Goal: Task Accomplishment & Management: Manage account settings

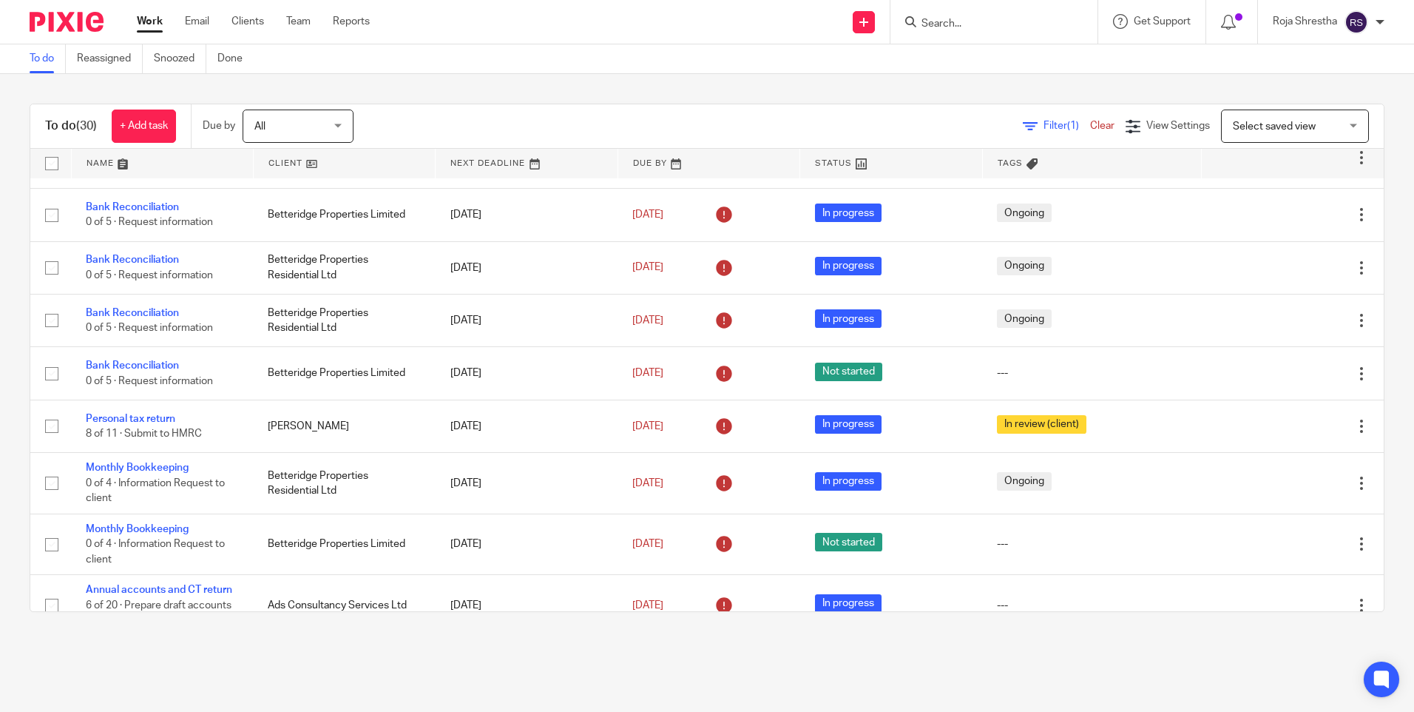
scroll to position [562, 0]
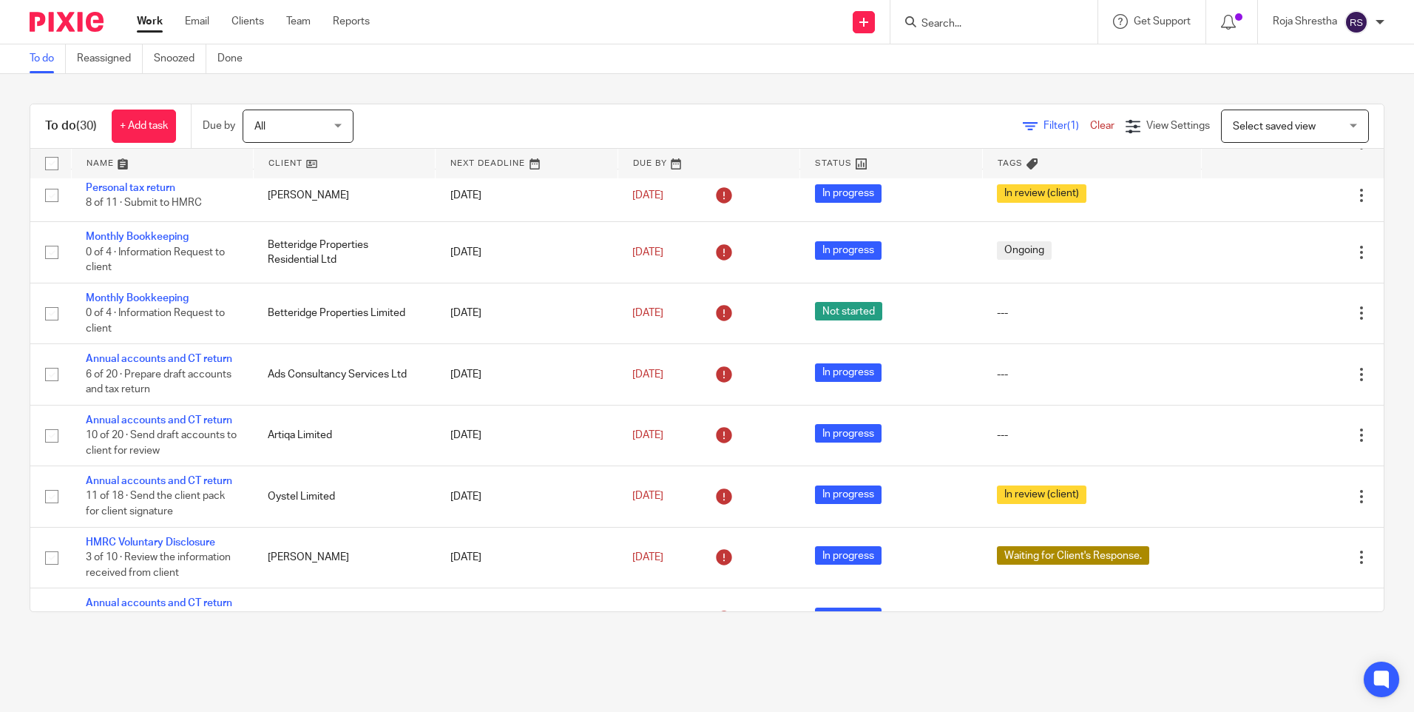
click at [991, 18] on input "Search" at bounding box center [986, 24] width 133 height 13
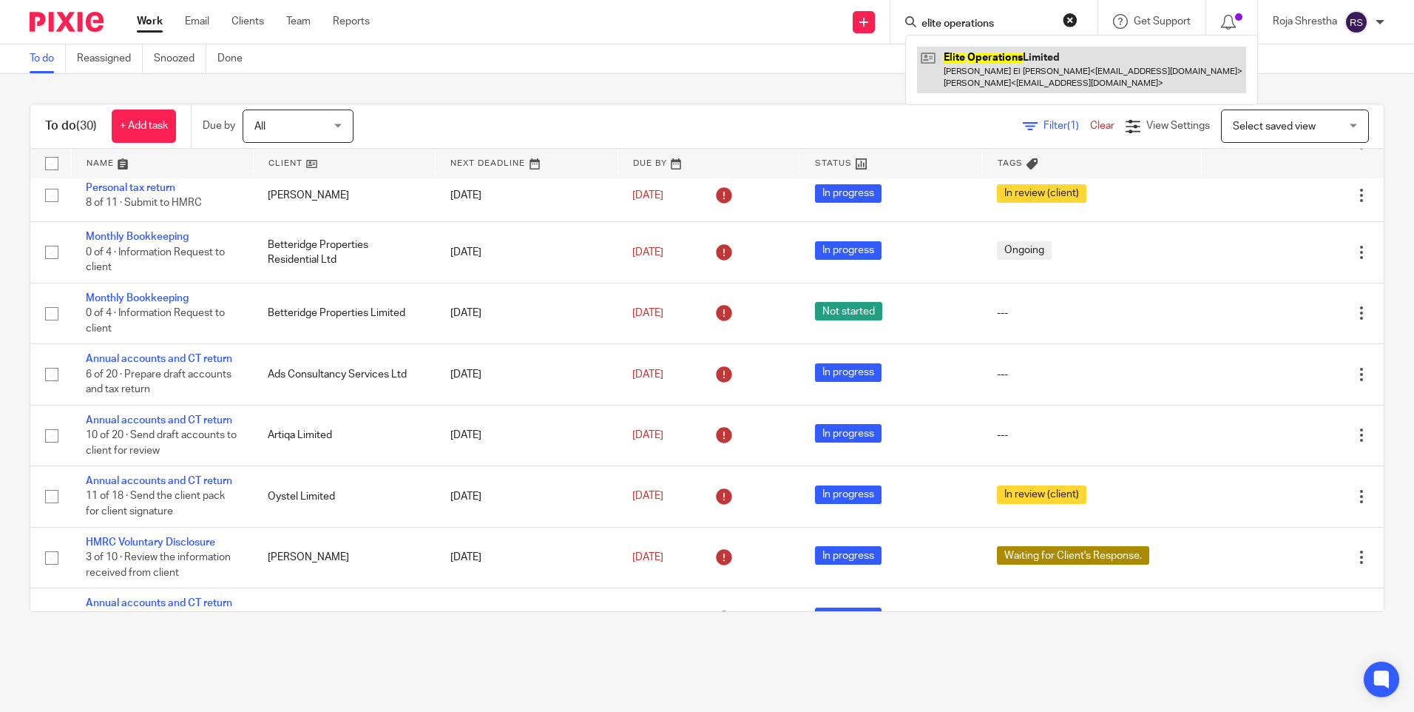
type input "elite operations"
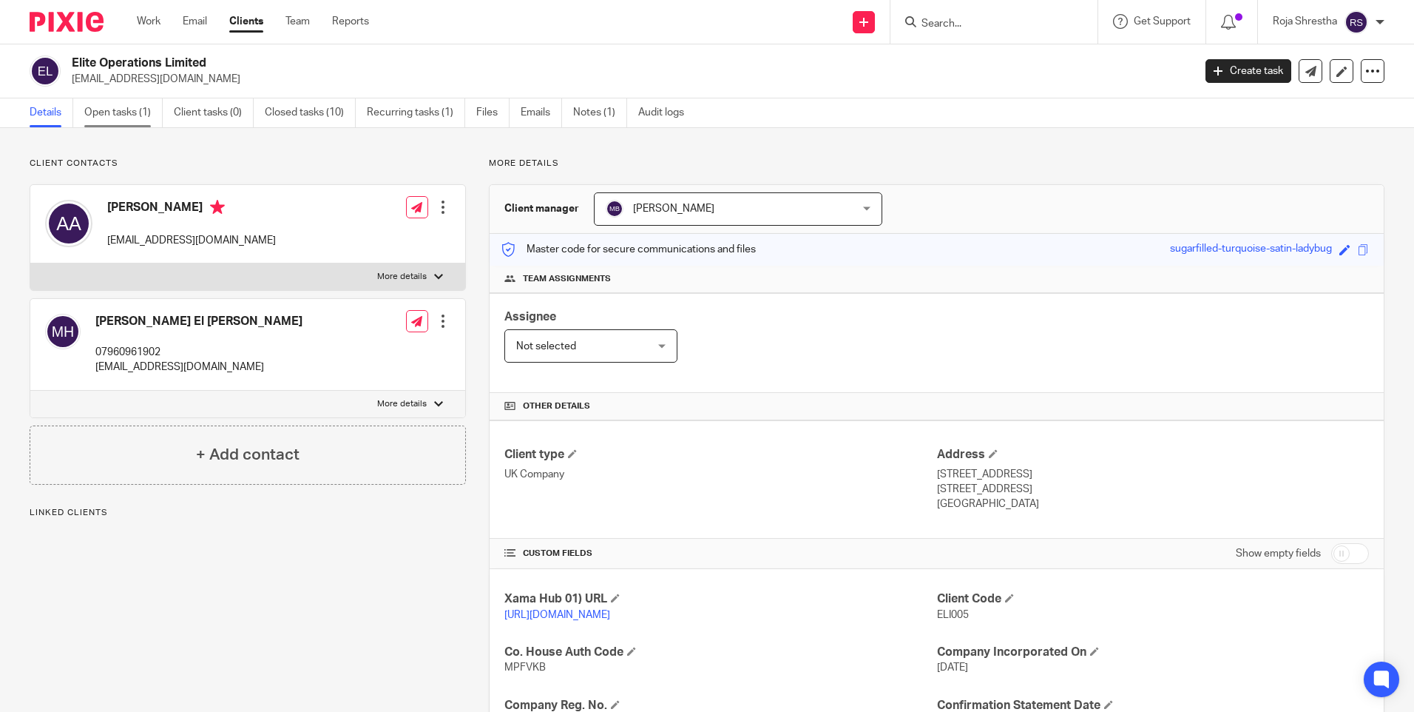
click at [114, 104] on link "Open tasks (1)" at bounding box center [123, 112] width 78 height 29
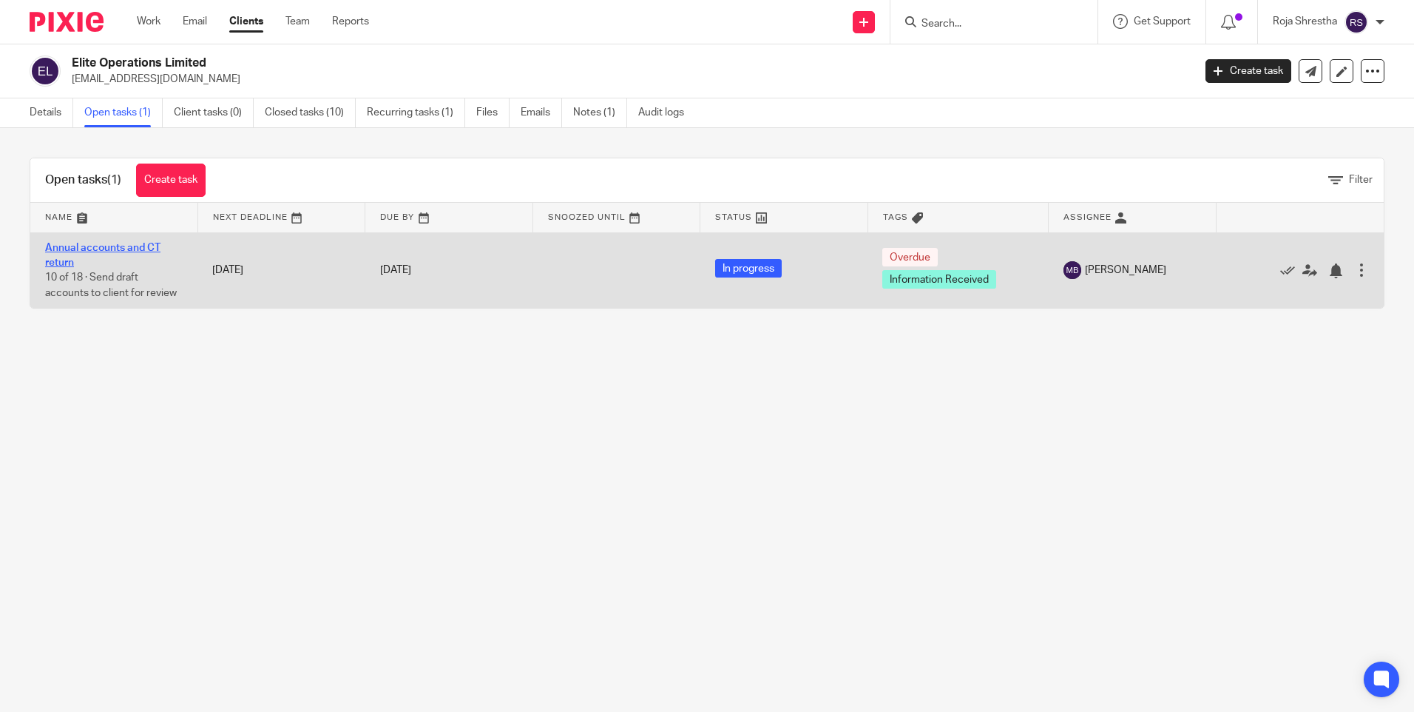
click at [83, 249] on link "Annual accounts and CT return" at bounding box center [102, 255] width 115 height 25
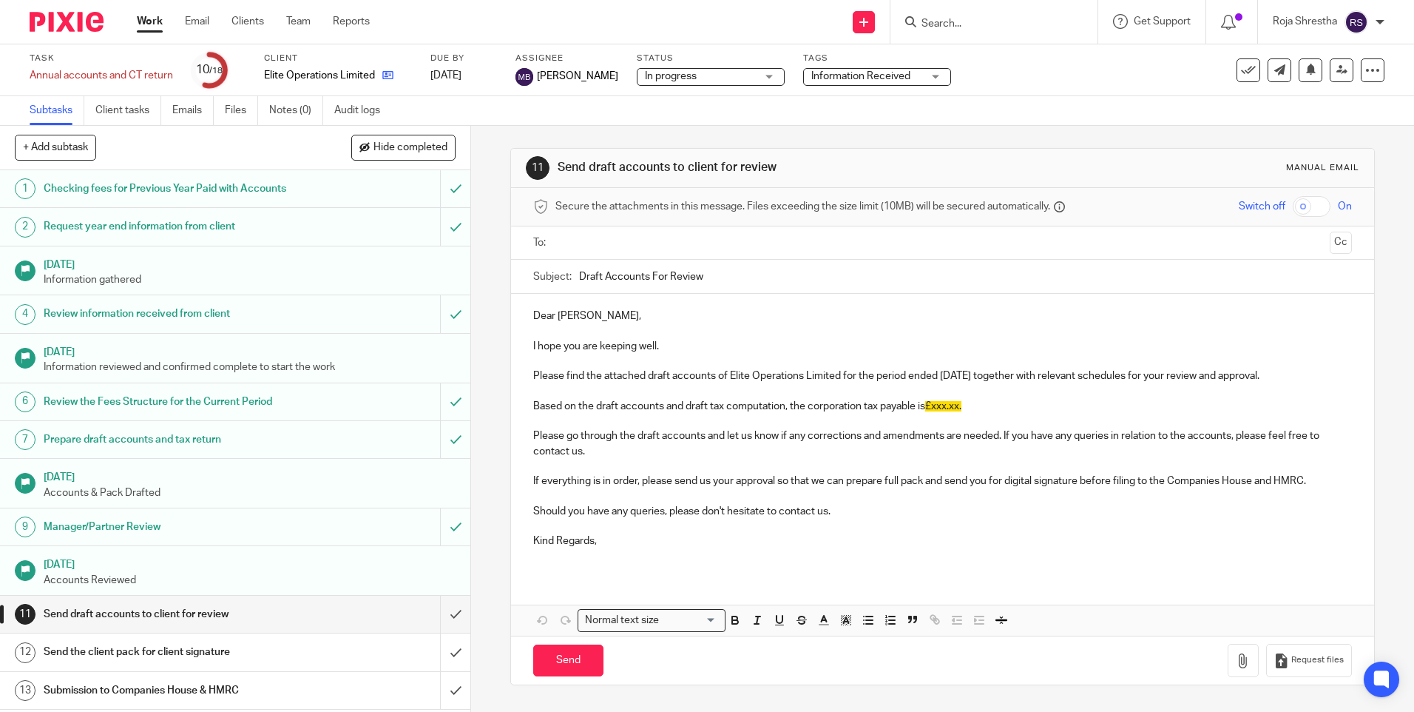
click at [390, 73] on icon at bounding box center [387, 75] width 11 height 11
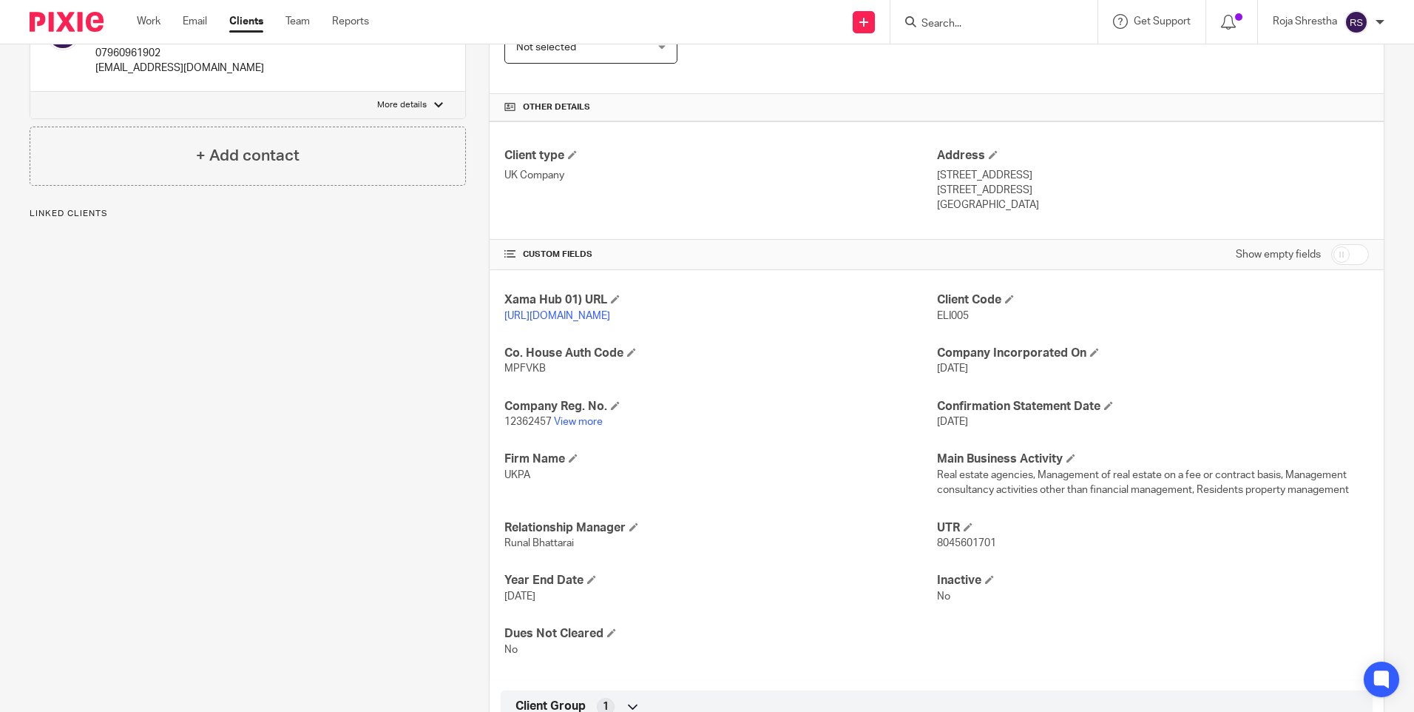
scroll to position [435, 0]
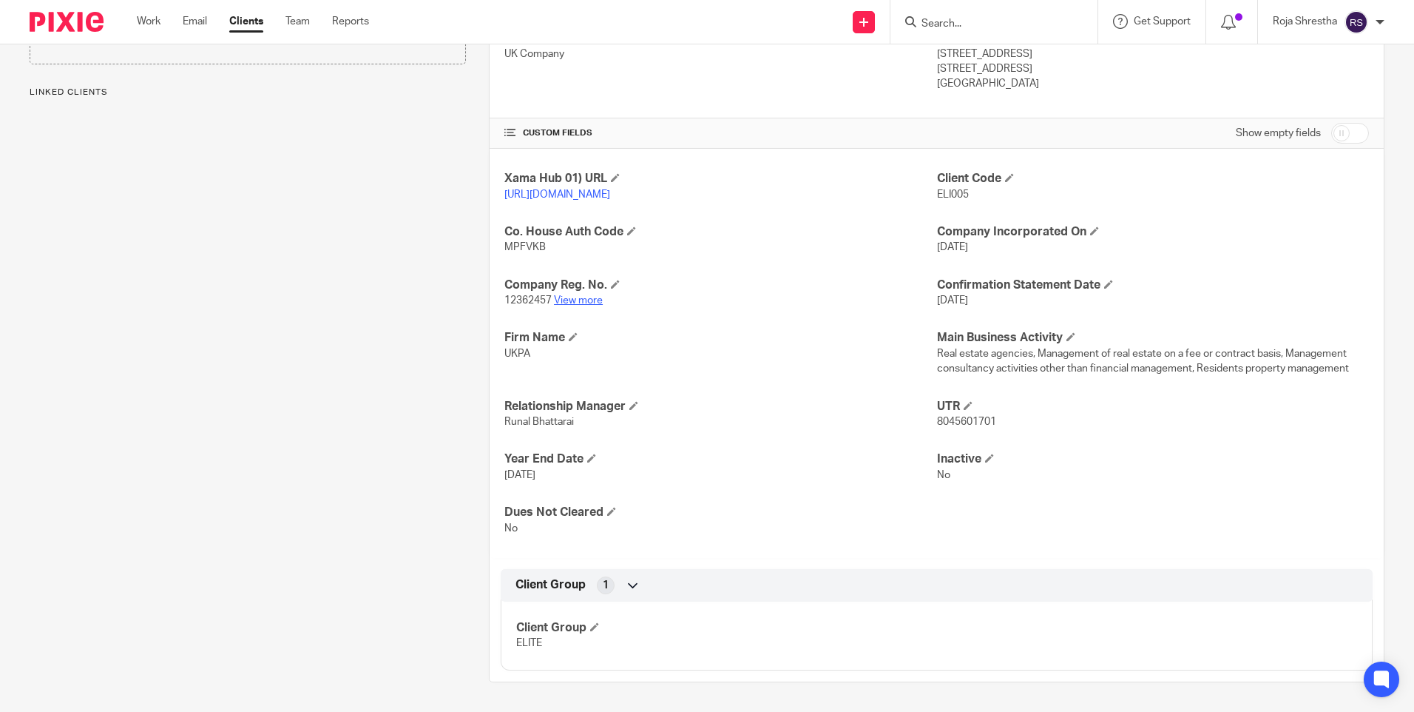
click at [586, 300] on link "View more" at bounding box center [578, 300] width 49 height 10
